Goal: Task Accomplishment & Management: Manage account settings

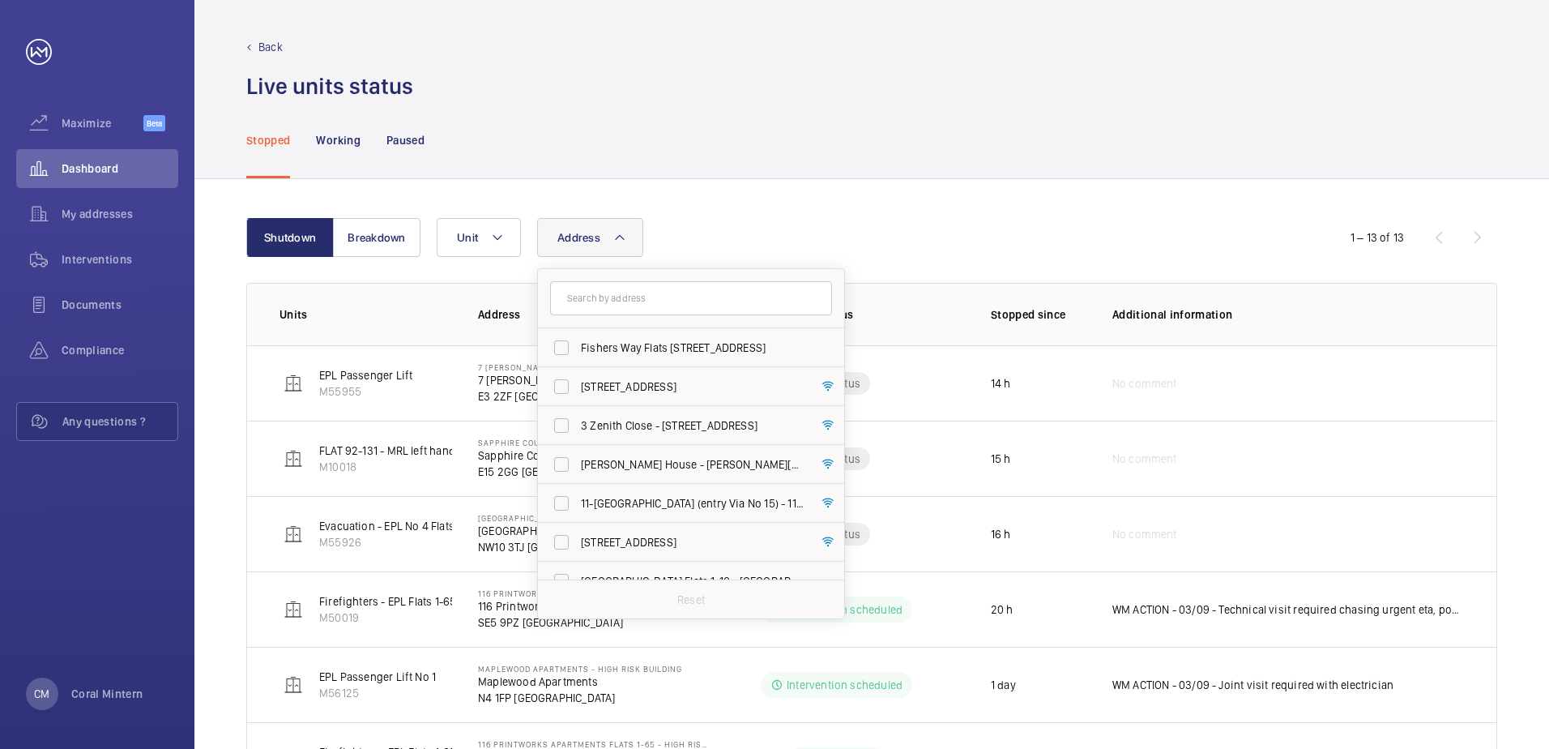
scroll to position [49, 0]
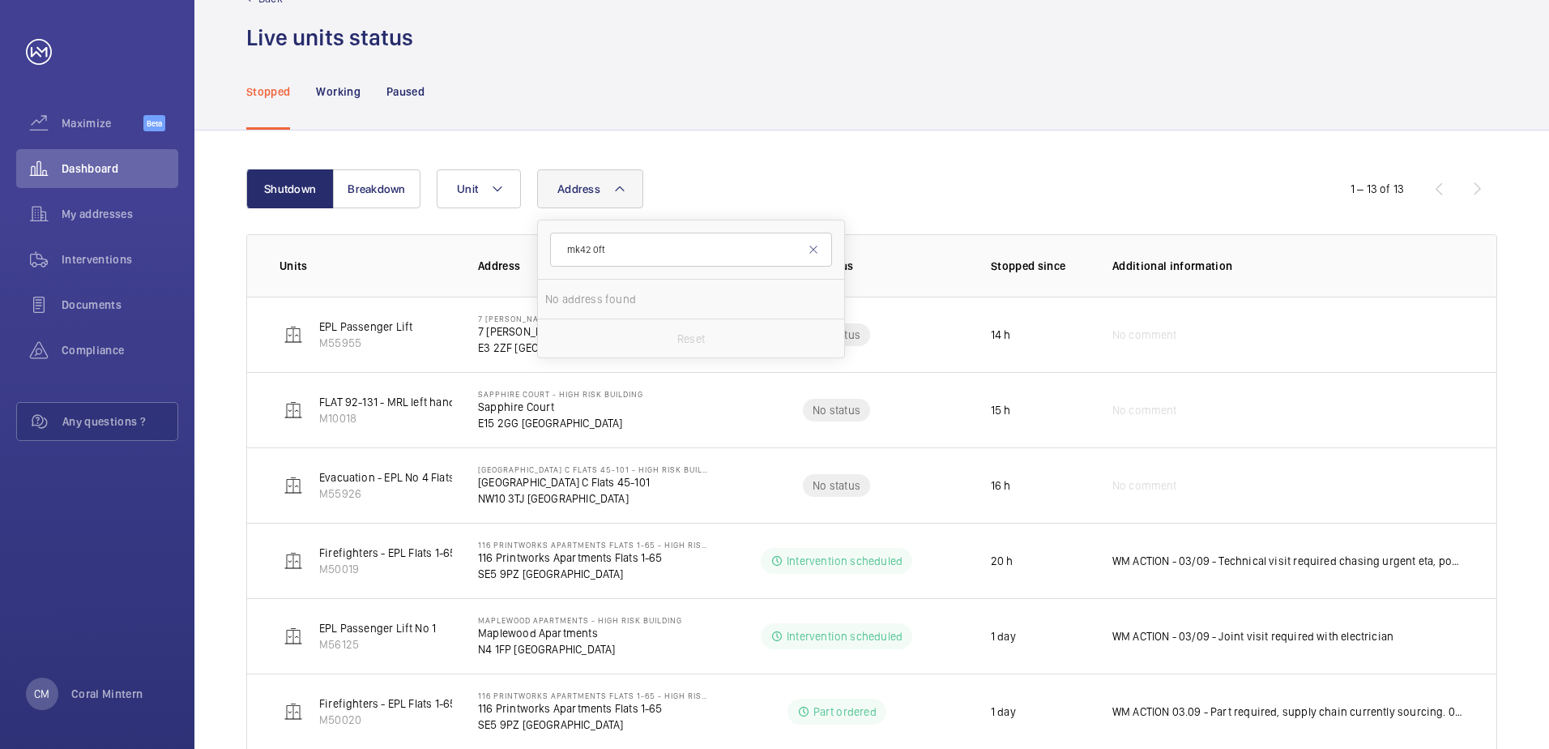
drag, startPoint x: 636, startPoint y: 253, endPoint x: 565, endPoint y: 238, distance: 72.0
click at [565, 238] on input "mk42 0ft" at bounding box center [691, 250] width 282 height 34
drag, startPoint x: 635, startPoint y: 240, endPoint x: 565, endPoint y: 246, distance: 70.0
click at [565, 246] on input "the heights" at bounding box center [691, 250] width 282 height 34
type input "[GEOGRAPHIC_DATA]"
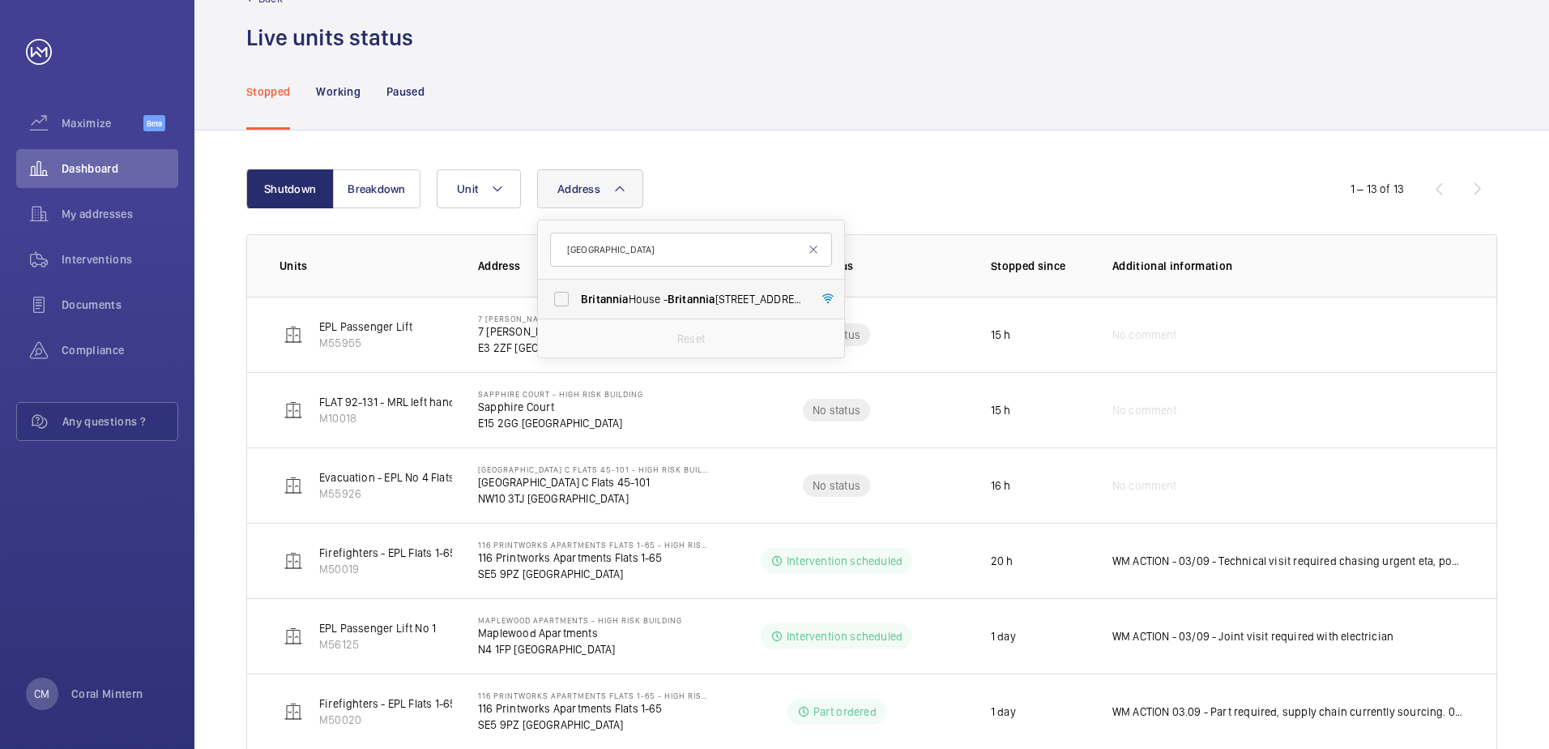
click at [661, 304] on span "[STREET_ADDRESS]" at bounding box center [692, 299] width 223 height 16
click at [578, 304] on input "[STREET_ADDRESS]" at bounding box center [561, 299] width 32 height 32
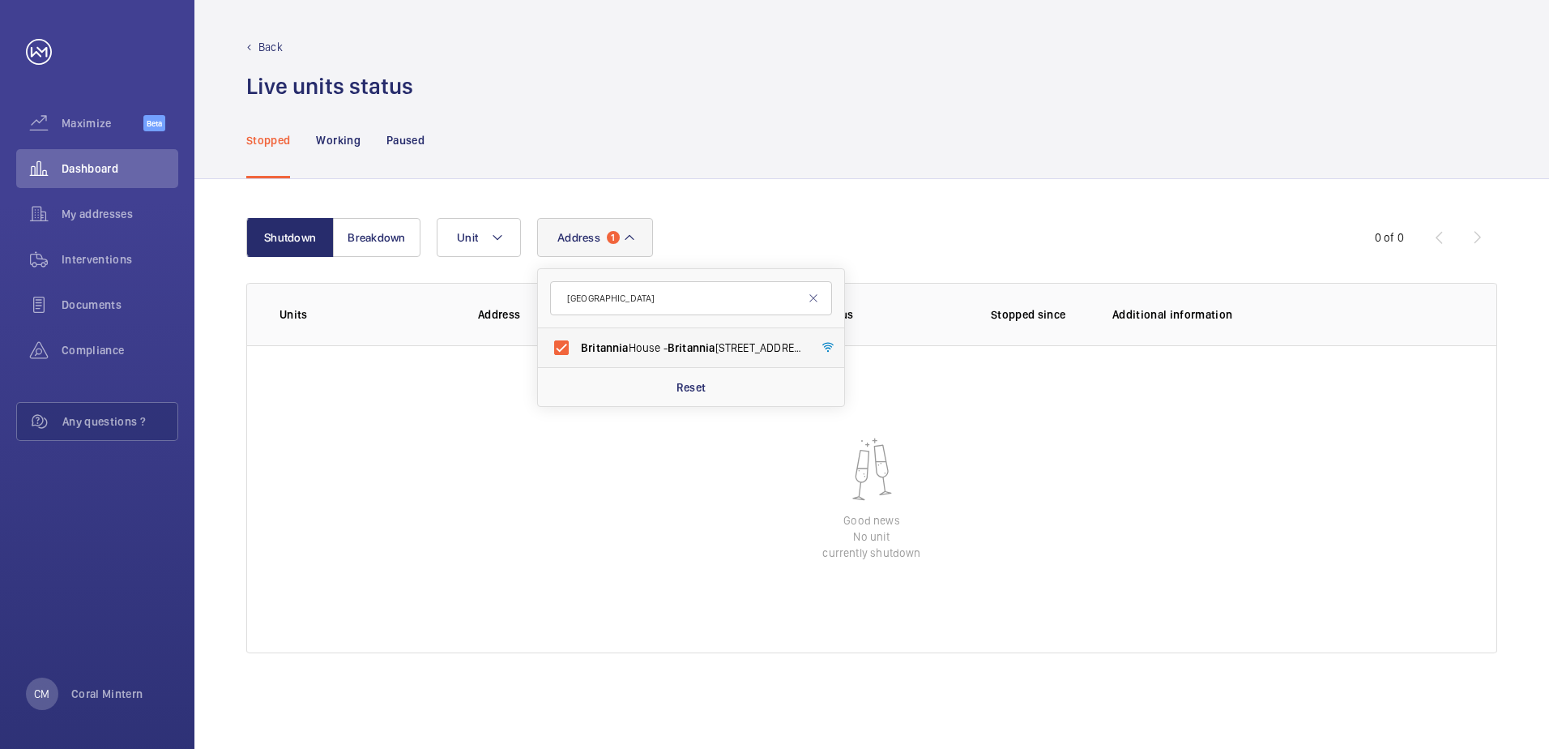
click at [595, 338] on label "[STREET_ADDRESS]" at bounding box center [679, 347] width 282 height 39
click at [578, 338] on input "[STREET_ADDRESS]" at bounding box center [561, 347] width 32 height 32
checkbox input "false"
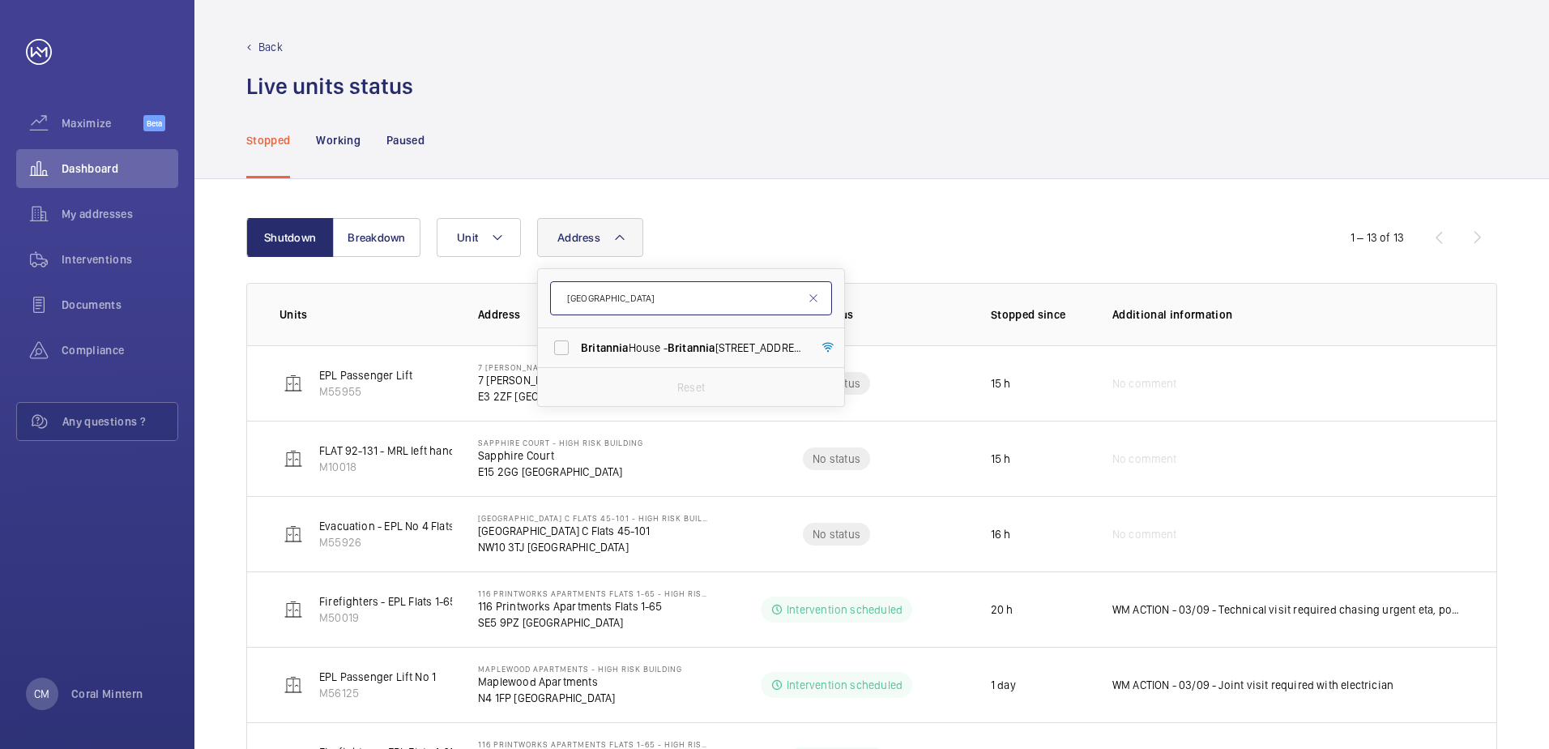
drag, startPoint x: 628, startPoint y: 298, endPoint x: 568, endPoint y: 300, distance: 60.0
click at [568, 300] on input "[GEOGRAPHIC_DATA]" at bounding box center [691, 298] width 282 height 34
type input "e14 9fu"
click at [636, 365] on label "Polaris Apartments - [GEOGRAPHIC_DATA]" at bounding box center [679, 347] width 282 height 39
click at [578, 364] on input "Polaris Apartments - [GEOGRAPHIC_DATA]" at bounding box center [561, 347] width 32 height 32
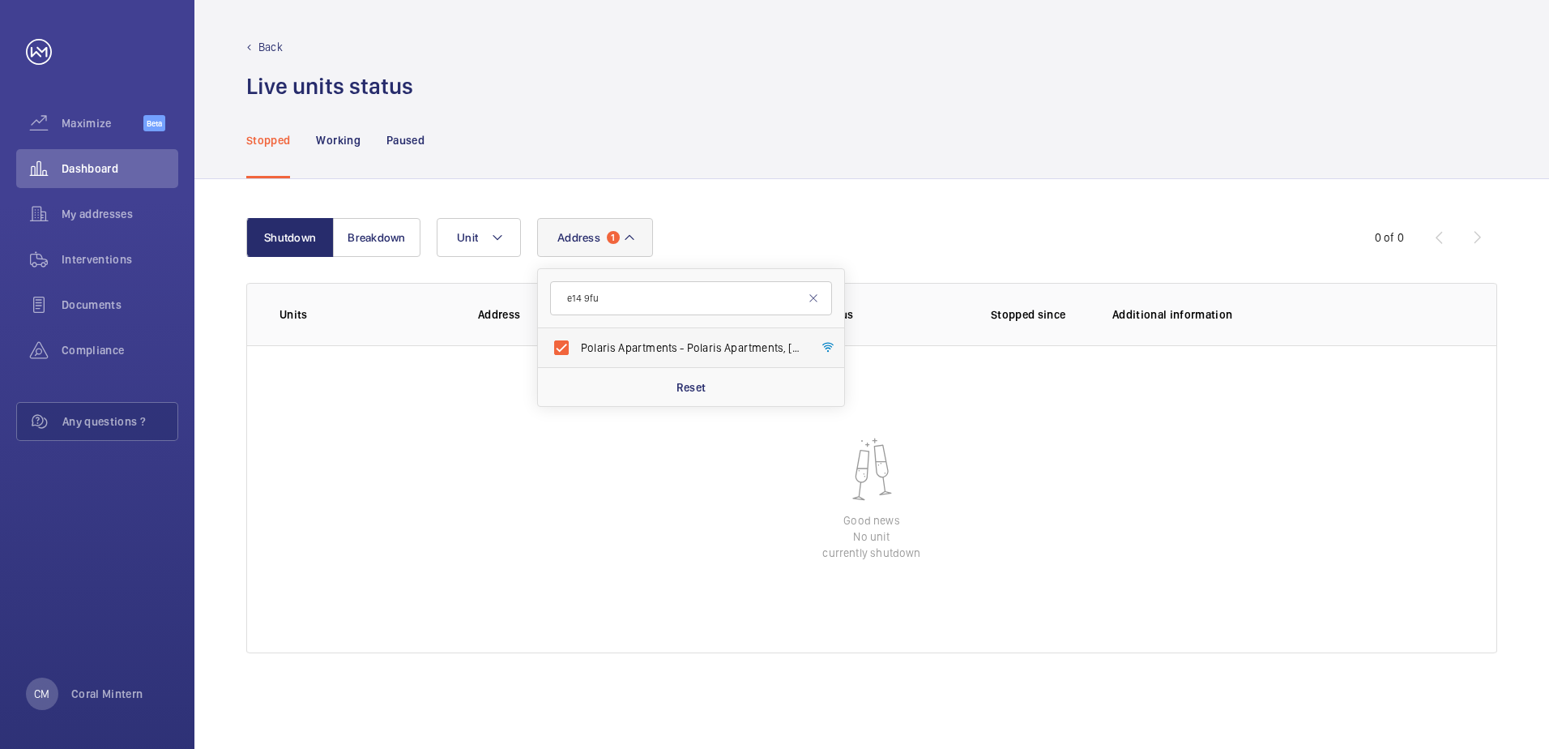
click at [638, 349] on span "Polaris Apartments - [GEOGRAPHIC_DATA]" at bounding box center [692, 347] width 223 height 16
click at [578, 349] on input "Polaris Apartments - [GEOGRAPHIC_DATA]" at bounding box center [561, 347] width 32 height 32
checkbox input "false"
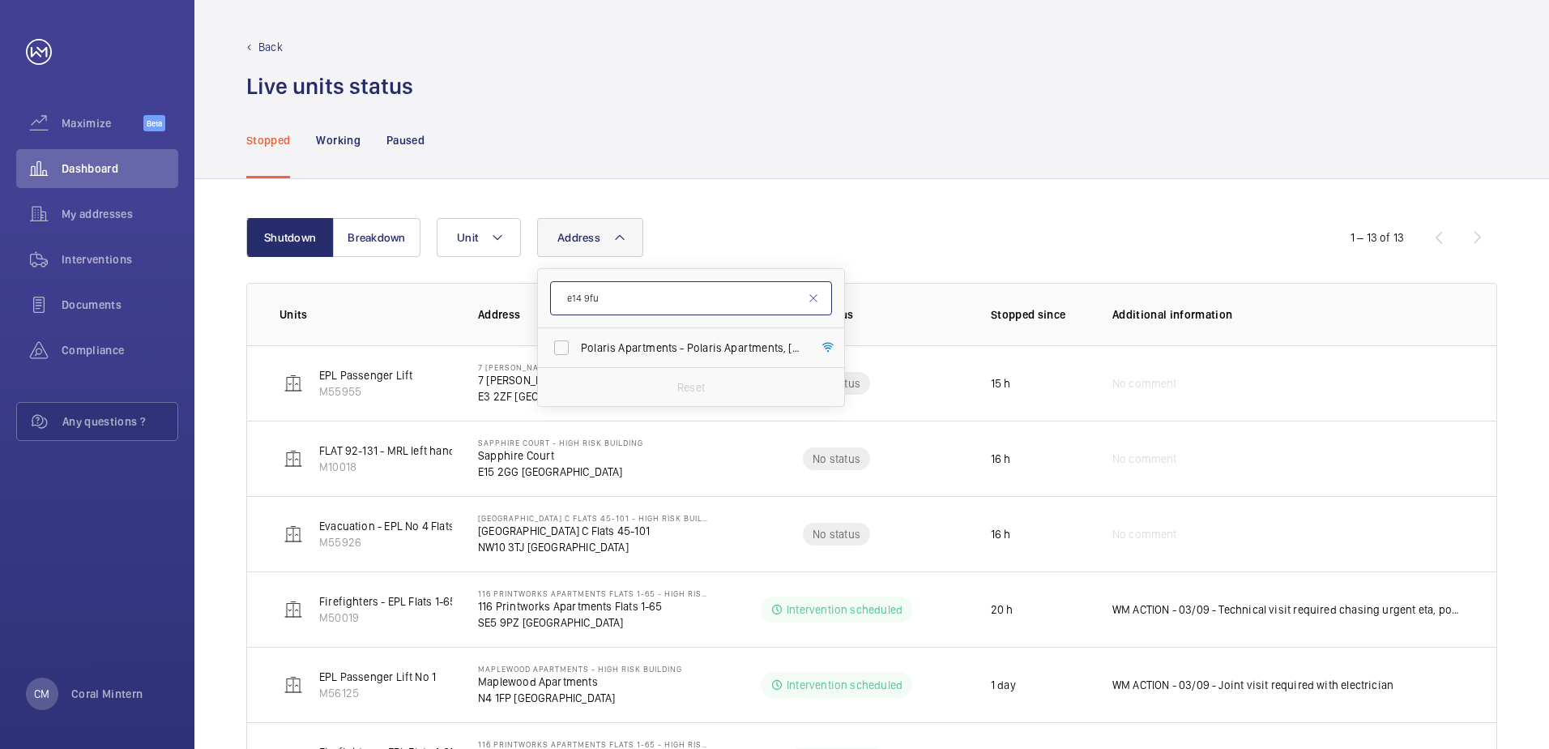
drag, startPoint x: 617, startPoint y: 304, endPoint x: 575, endPoint y: 288, distance: 45.1
click at [575, 288] on input "e14 9fu" at bounding box center [691, 298] width 282 height 34
type input "e1 1ae"
click at [717, 343] on span "[STREET_ADDRESS][PERSON_NAME][PERSON_NAME]" at bounding box center [692, 347] width 223 height 16
click at [578, 343] on input "[STREET_ADDRESS][PERSON_NAME][PERSON_NAME]" at bounding box center [561, 347] width 32 height 32
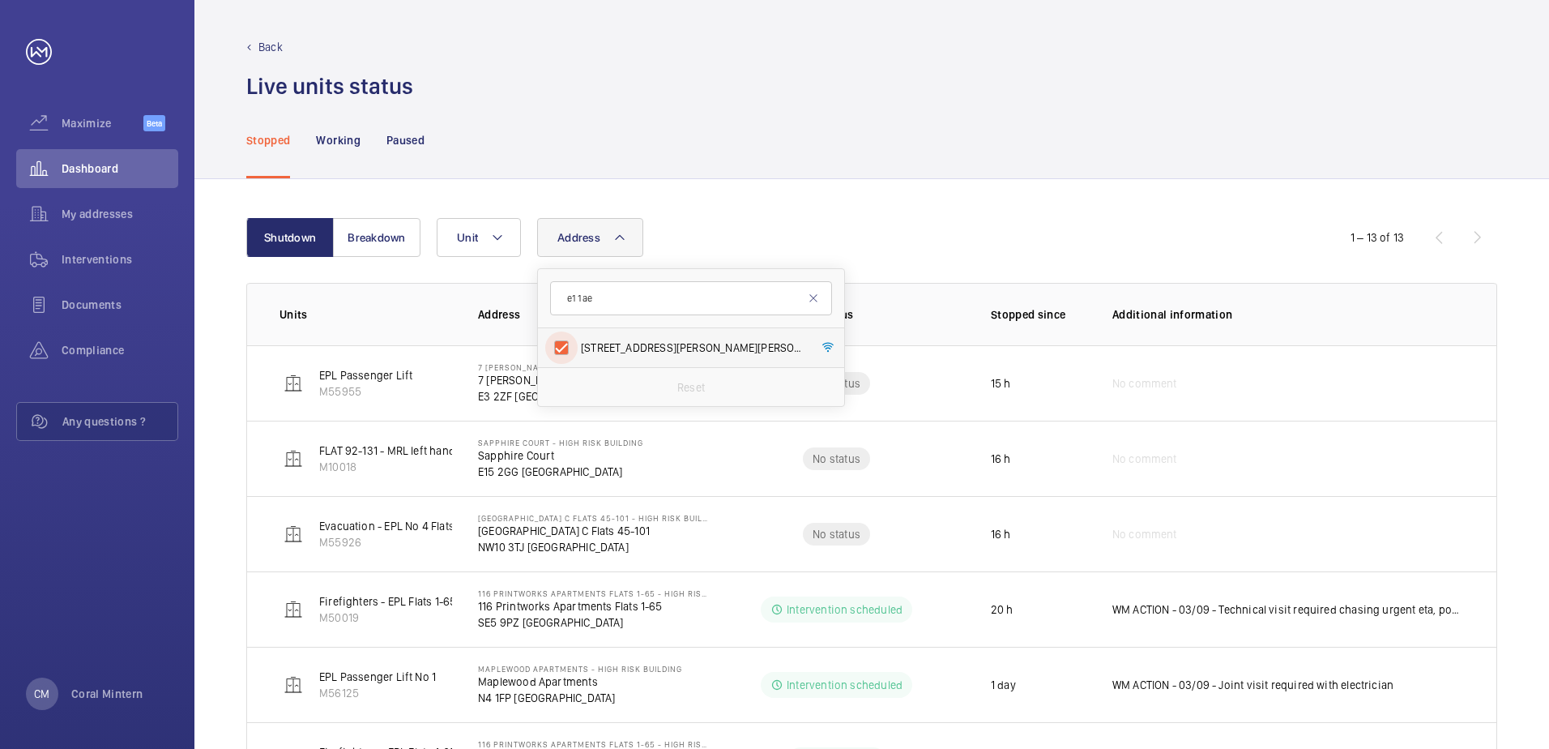
checkbox input "true"
